Goal: Check status

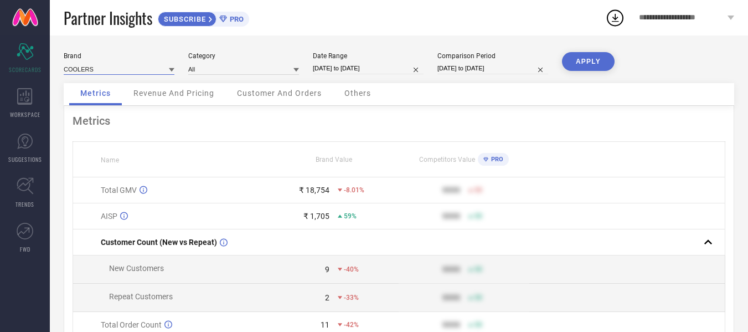
click at [168, 68] on input at bounding box center [119, 69] width 111 height 12
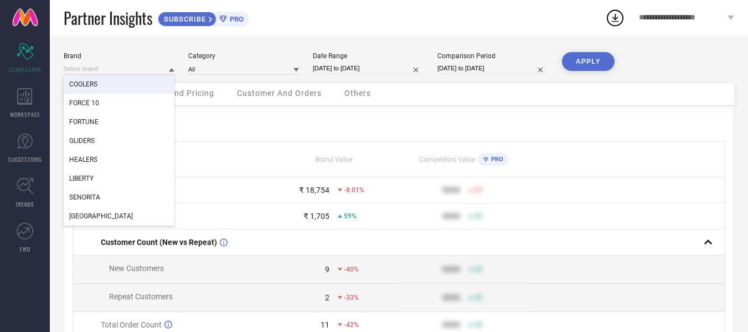
click at [213, 97] on span "Revenue And Pricing" at bounding box center [173, 93] width 81 height 9
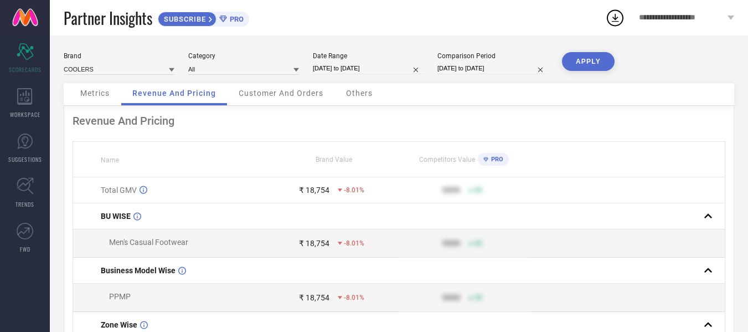
click at [327, 73] on input "[DATE] to [DATE]" at bounding box center [368, 69] width 111 height 12
select select "7"
select select "2025"
select select "8"
select select "2025"
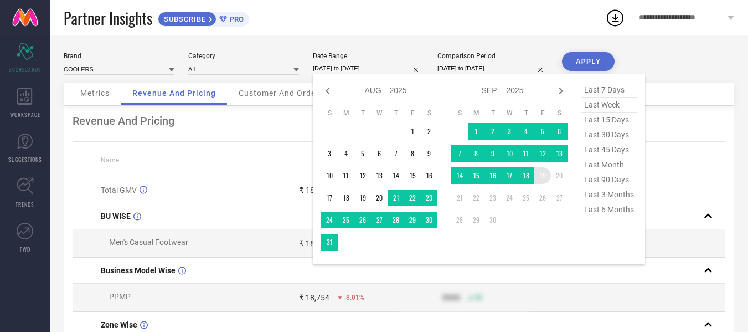
type input "After [DATE]"
click at [539, 174] on td "19" at bounding box center [542, 175] width 17 height 17
